Goal: Find specific fact

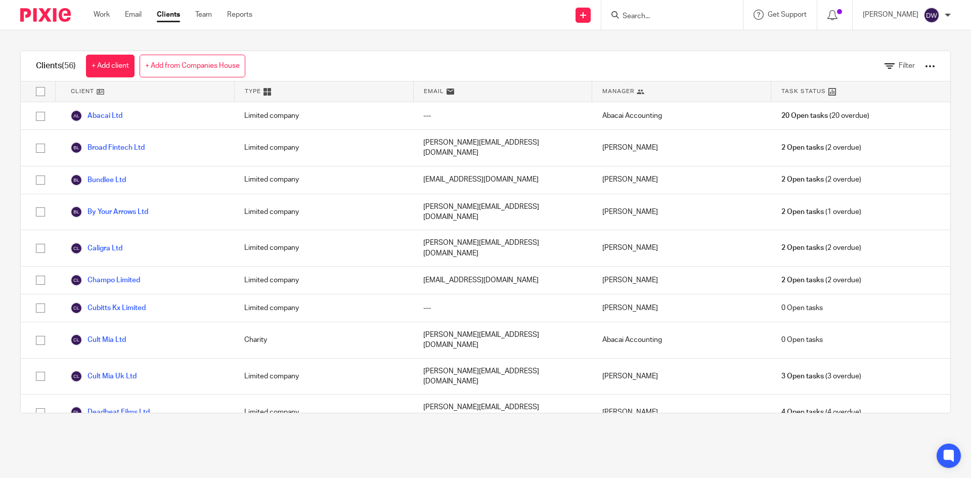
click at [707, 13] on input "Search" at bounding box center [666, 16] width 91 height 9
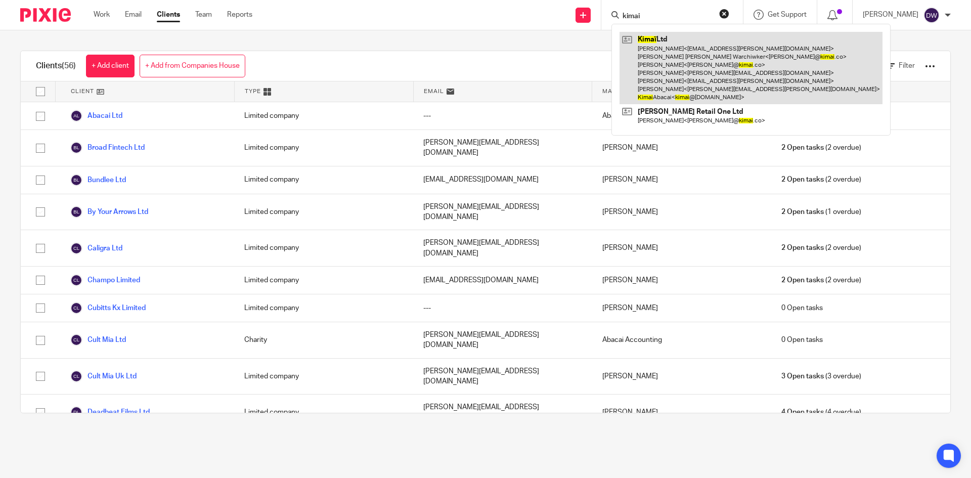
type input "kimai"
click at [766, 81] on link at bounding box center [750, 68] width 263 height 72
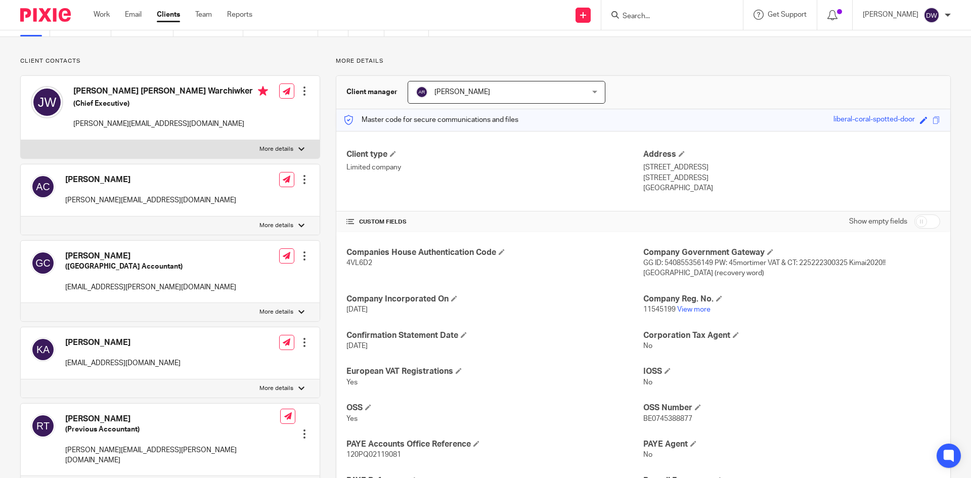
scroll to position [152, 0]
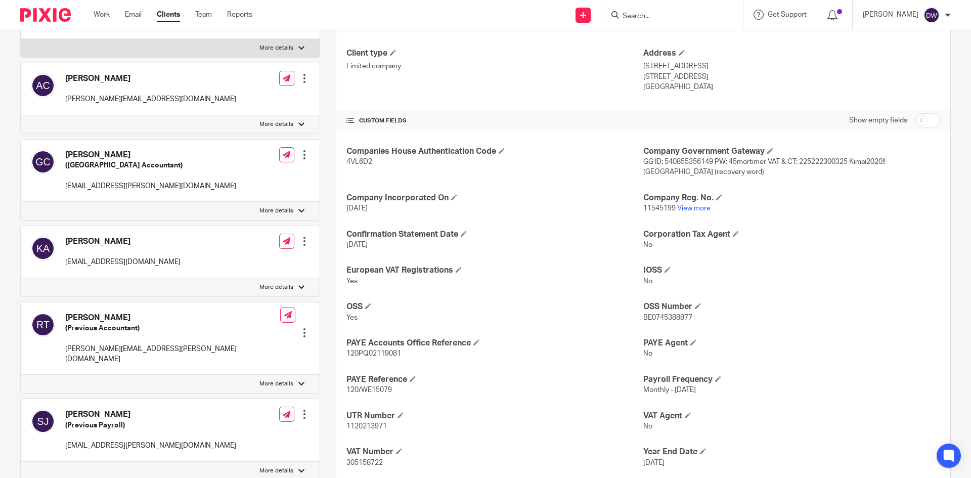
click at [351, 353] on span "120PQ02119081" at bounding box center [373, 353] width 55 height 7
copy span "120PQ02119081"
